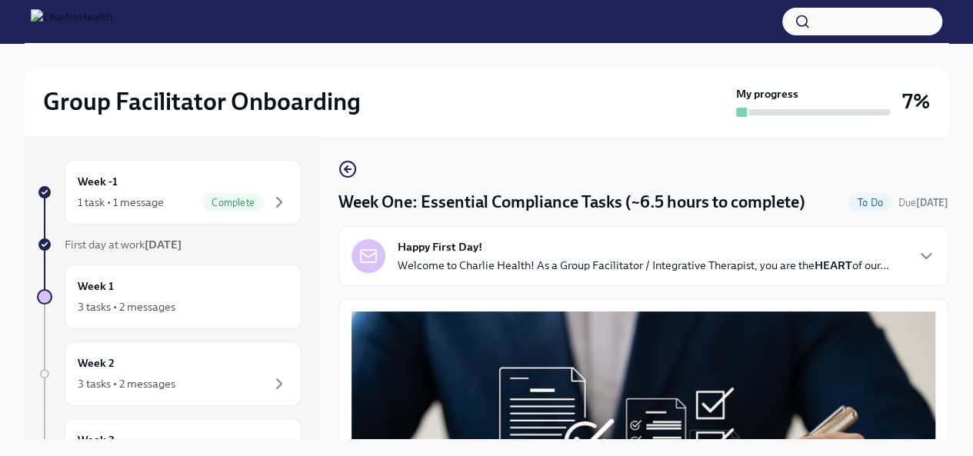
click at [504, 252] on div "Happy First Day! Welcome to Charlie Health! As a Group Facilitator / Integrativ…" at bounding box center [642, 256] width 491 height 34
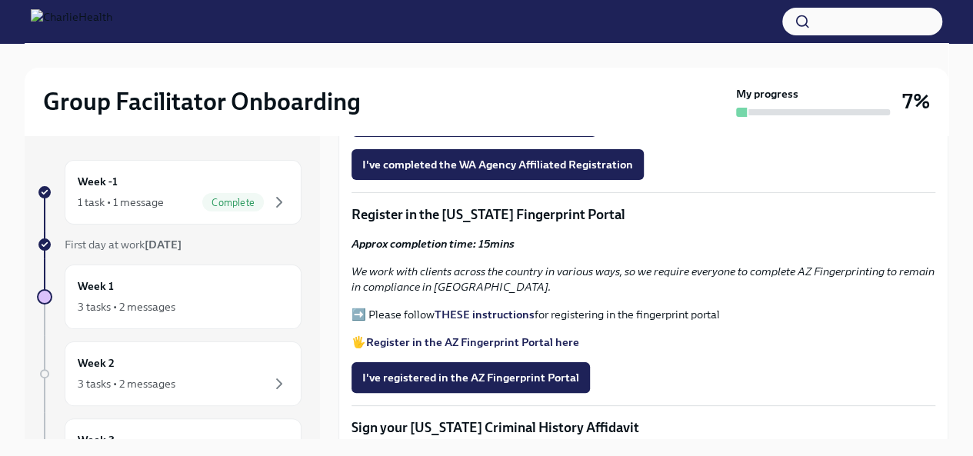
scroll to position [1980, 0]
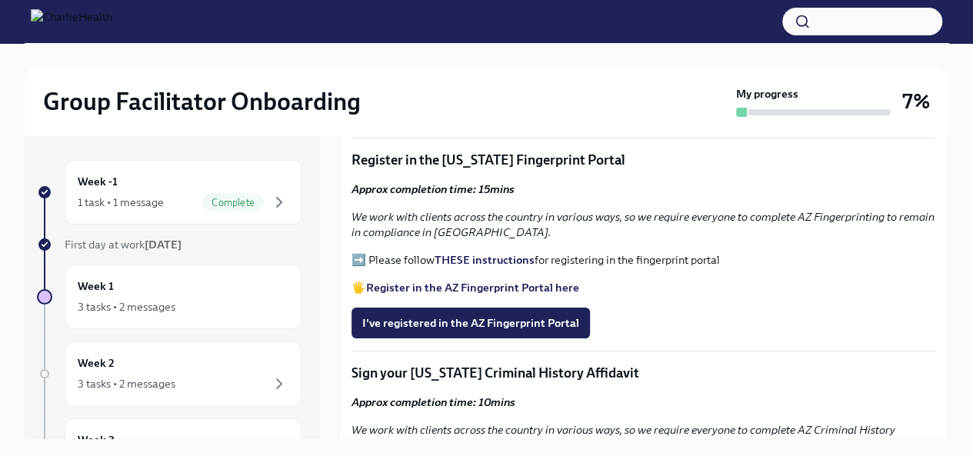
click at [490, 82] on label "Upload Attach your WA AAC Receipt here" at bounding box center [473, 67] width 245 height 31
click at [0, 0] on input "Upload Attach your WA AAC Receipt here" at bounding box center [0, 0] width 0 height 0
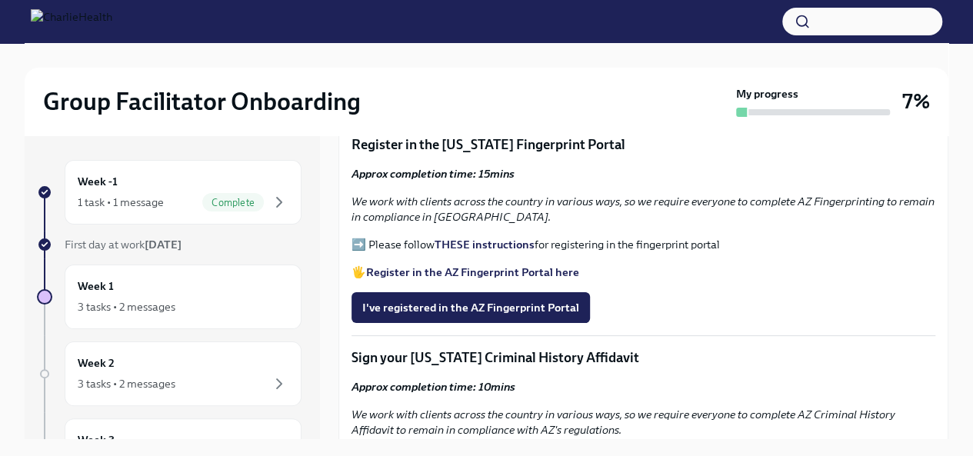
click at [474, 102] on span "I've completed the WA Agency Affiliated Registration" at bounding box center [497, 94] width 271 height 15
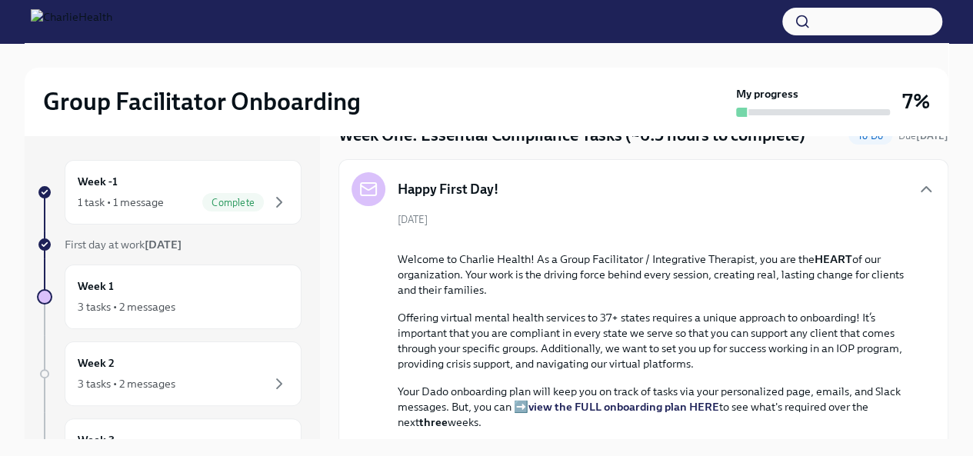
scroll to position [0, 0]
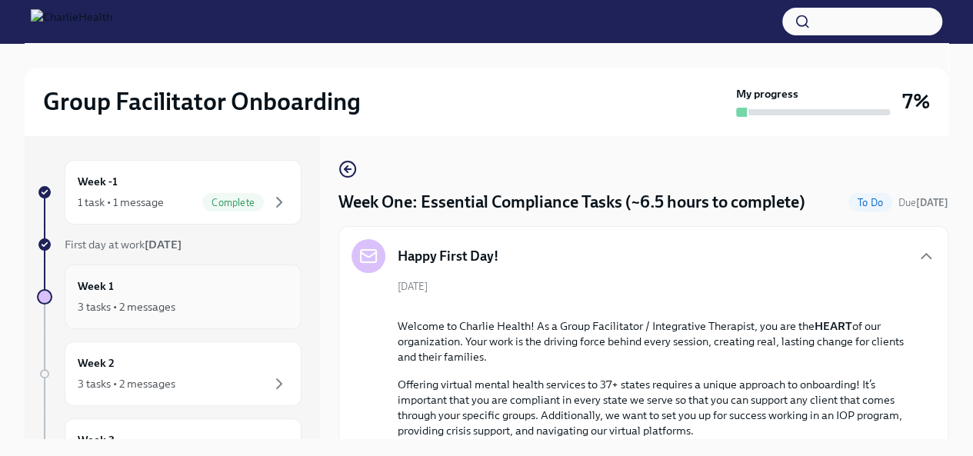
click at [108, 285] on h6 "Week 1" at bounding box center [96, 286] width 36 height 17
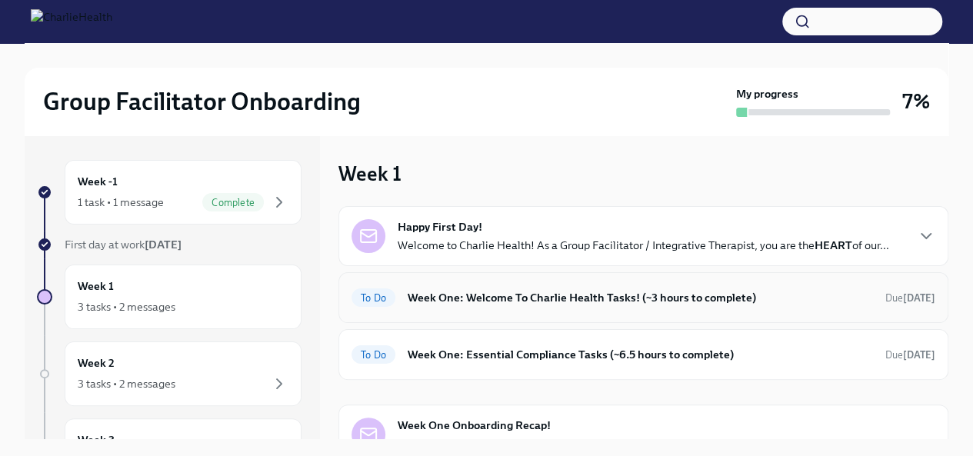
click at [543, 308] on div "To Do Week One: Welcome To Charlie Health Tasks! (~3 hours to complete) Due [DA…" at bounding box center [643, 297] width 584 height 25
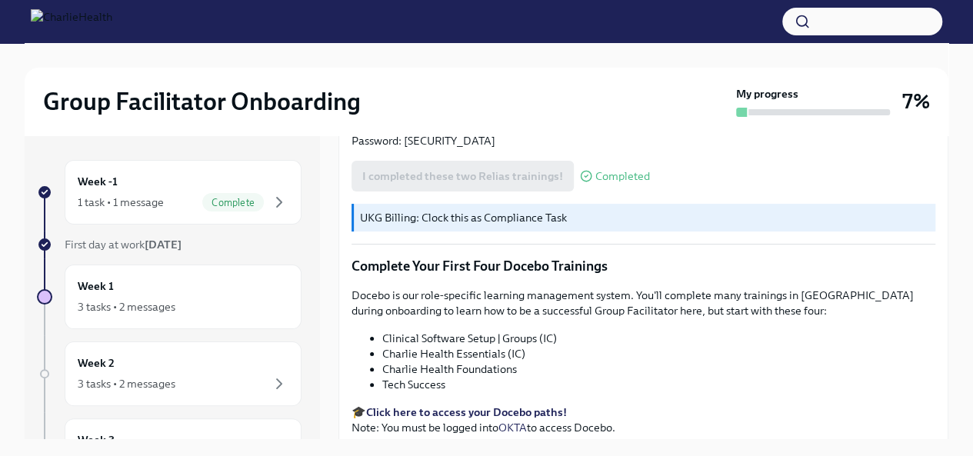
scroll to position [2005, 0]
